Goal: Task Accomplishment & Management: Manage account settings

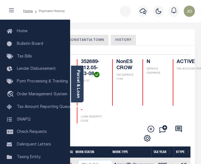
click at [93, 42] on button "CONSTANTIA TOWN" at bounding box center [86, 40] width 44 height 11
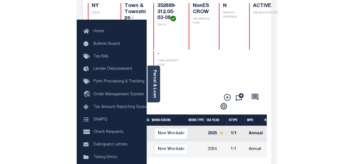
scroll to position [84, 0]
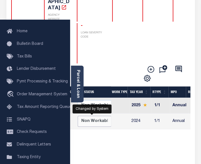
click at [100, 116] on select "Non Workable Workable" at bounding box center [95, 121] width 34 height 11
checkbox input "true"
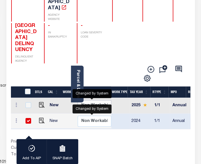
click at [99, 100] on select "Non Workable Workable" at bounding box center [95, 105] width 34 height 11
checkbox input "true"
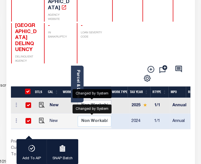
checkbox input "true"
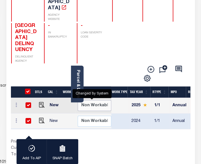
click at [99, 100] on select "Non Workable Workable" at bounding box center [95, 105] width 34 height 11
checkbox input "false"
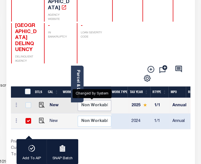
checkbox input "false"
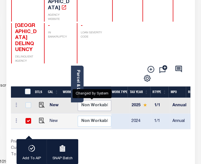
click at [98, 100] on select "Non Workable Workable" at bounding box center [95, 105] width 34 height 11
checkbox input "true"
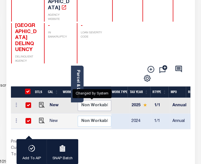
checkbox input "true"
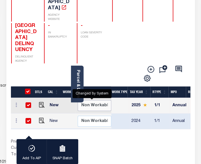
click at [98, 100] on select "Non Workable Workable" at bounding box center [95, 105] width 34 height 11
checkbox input "false"
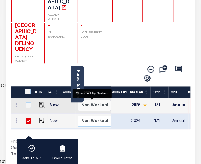
checkbox input "false"
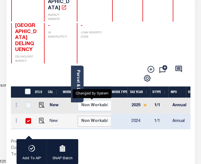
click at [95, 116] on select "Non Workable Workable" at bounding box center [95, 121] width 34 height 11
checkbox input "false"
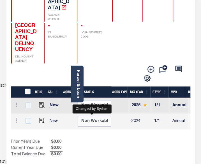
click at [95, 116] on select "Non Workable Workable" at bounding box center [95, 121] width 34 height 11
checkbox input "true"
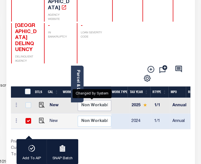
click at [98, 100] on select "Non Workable Workable" at bounding box center [95, 105] width 34 height 11
checkbox input "true"
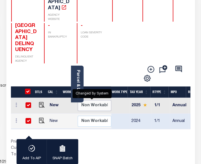
checkbox input "true"
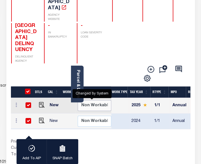
click at [98, 100] on select "Non Workable Workable" at bounding box center [95, 105] width 34 height 11
checkbox input "false"
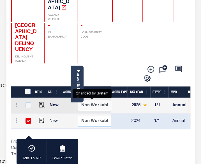
checkbox input "false"
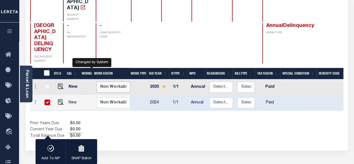
click at [106, 82] on select "Non Workable Workable" at bounding box center [114, 87] width 34 height 11
checkbox input "true"
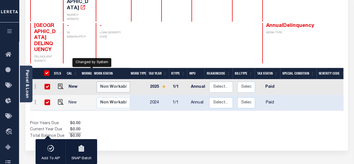
checkbox input "true"
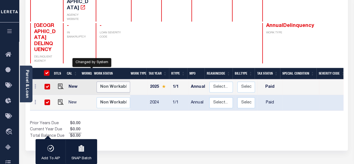
select select "false"
click at [97, 82] on select "Non Workable Workable" at bounding box center [114, 87] width 34 height 11
checkbox input "false"
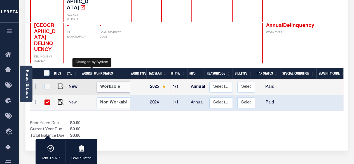
checkbox input "false"
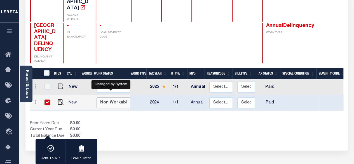
click at [111, 97] on select "Non Workable Workable" at bounding box center [114, 102] width 34 height 11
checkbox input "false"
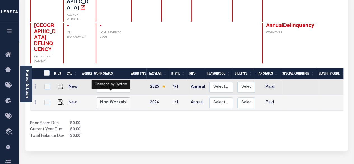
select select "false"
click at [97, 97] on select "Non Workable Workable" at bounding box center [114, 102] width 34 height 11
checkbox input "true"
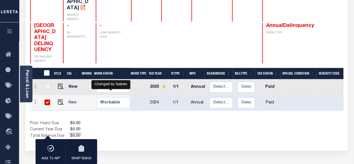
click at [125, 120] on div "Prior Years Due $0.00 Current Year Due $0.00 Total Balance Due $0.00" at bounding box center [108, 129] width 157 height 19
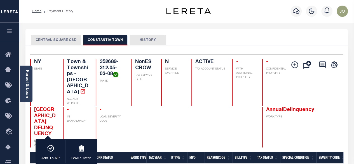
scroll to position [56, 0]
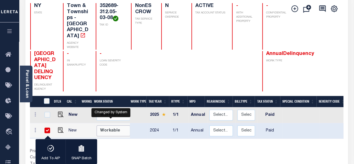
click at [116, 125] on select "Non Workable Workable" at bounding box center [114, 130] width 34 height 11
checkbox input "false"
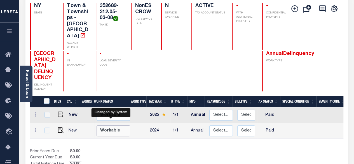
select select "true"
click at [97, 125] on select "Non Workable Workable" at bounding box center [114, 130] width 34 height 11
checkbox input "true"
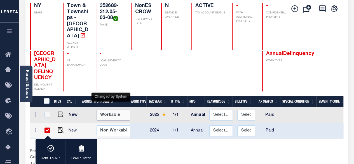
click at [112, 110] on select "Non Workable Workable" at bounding box center [114, 115] width 34 height 11
checkbox input "true"
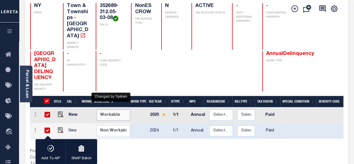
checkbox input "true"
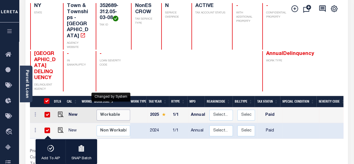
select select "true"
click at [97, 110] on select "Non Workable Workable" at bounding box center [114, 115] width 34 height 11
checkbox input "false"
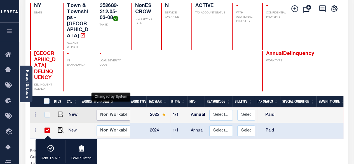
checkbox input "false"
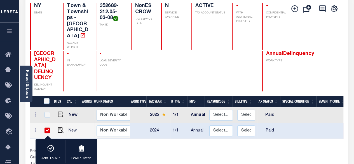
click at [48, 127] on input "checkbox" at bounding box center [48, 130] width 6 height 6
checkbox input "false"
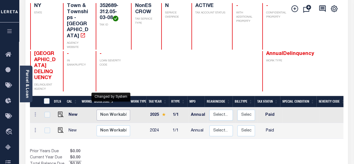
click at [114, 110] on select "Non Workable Workable" at bounding box center [114, 115] width 34 height 11
checkbox input "true"
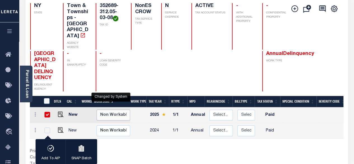
select select "false"
click at [97, 110] on select "Non Workable Workable" at bounding box center [114, 115] width 34 height 11
checkbox input "false"
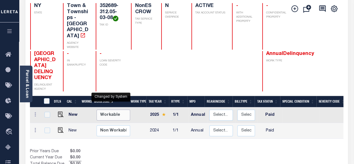
click at [114, 110] on select "Non Workable Workable" at bounding box center [114, 115] width 34 height 11
checkbox input "true"
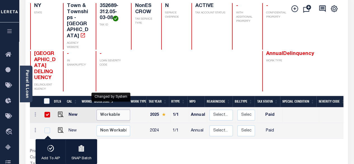
select select "true"
click at [97, 110] on select "Non Workable Workable" at bounding box center [114, 115] width 34 height 11
checkbox input "false"
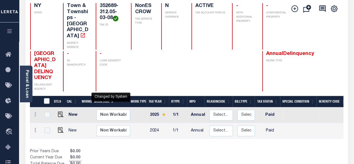
click at [191, 149] on div "Show Tax Lines before Bill Release Date Prior Years Due $0.00 Current Year Due …" at bounding box center [187, 158] width 314 height 19
